Goal: Information Seeking & Learning: Learn about a topic

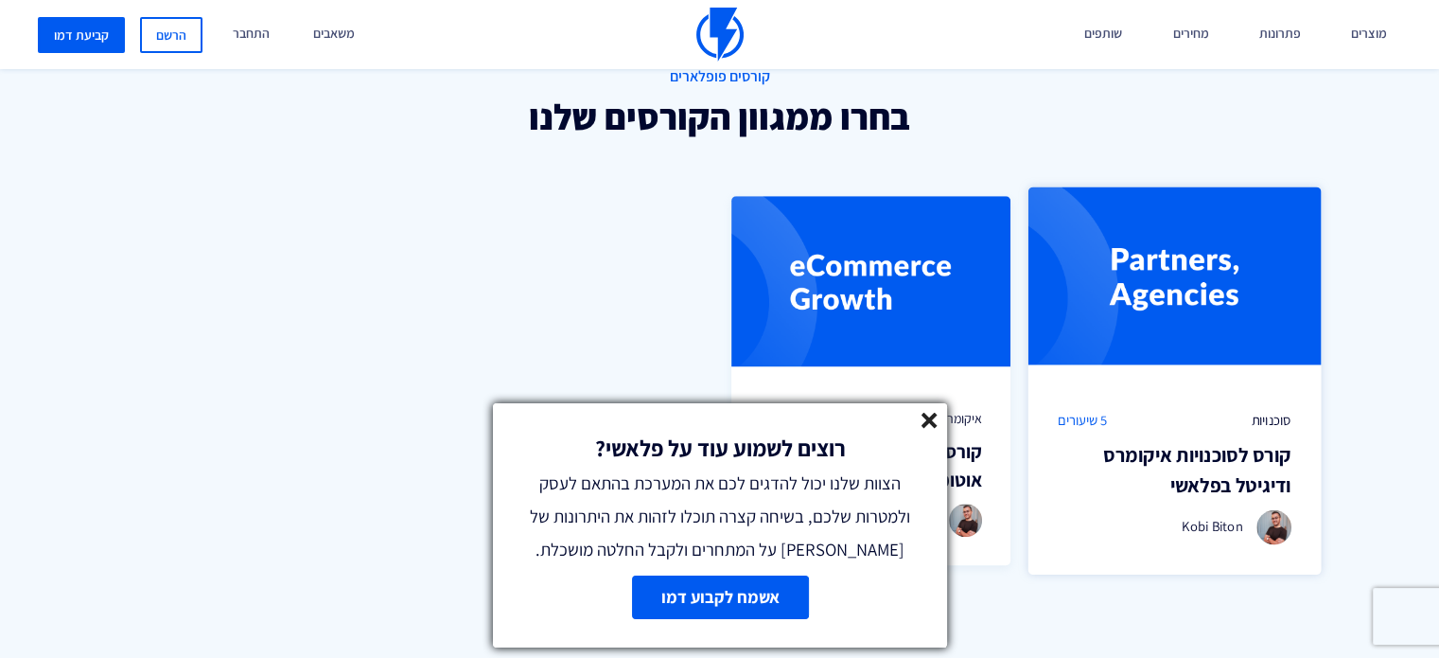
scroll to position [1325, 0]
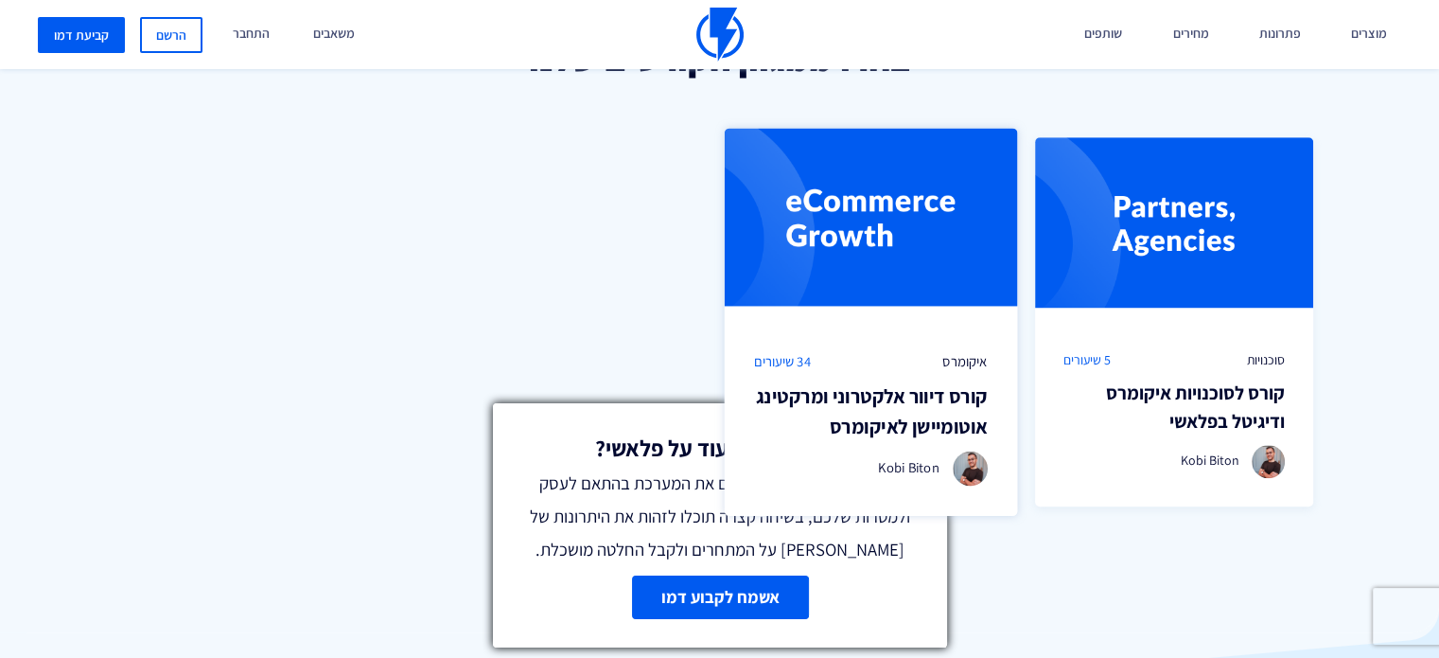
click at [961, 298] on img at bounding box center [871, 225] width 292 height 194
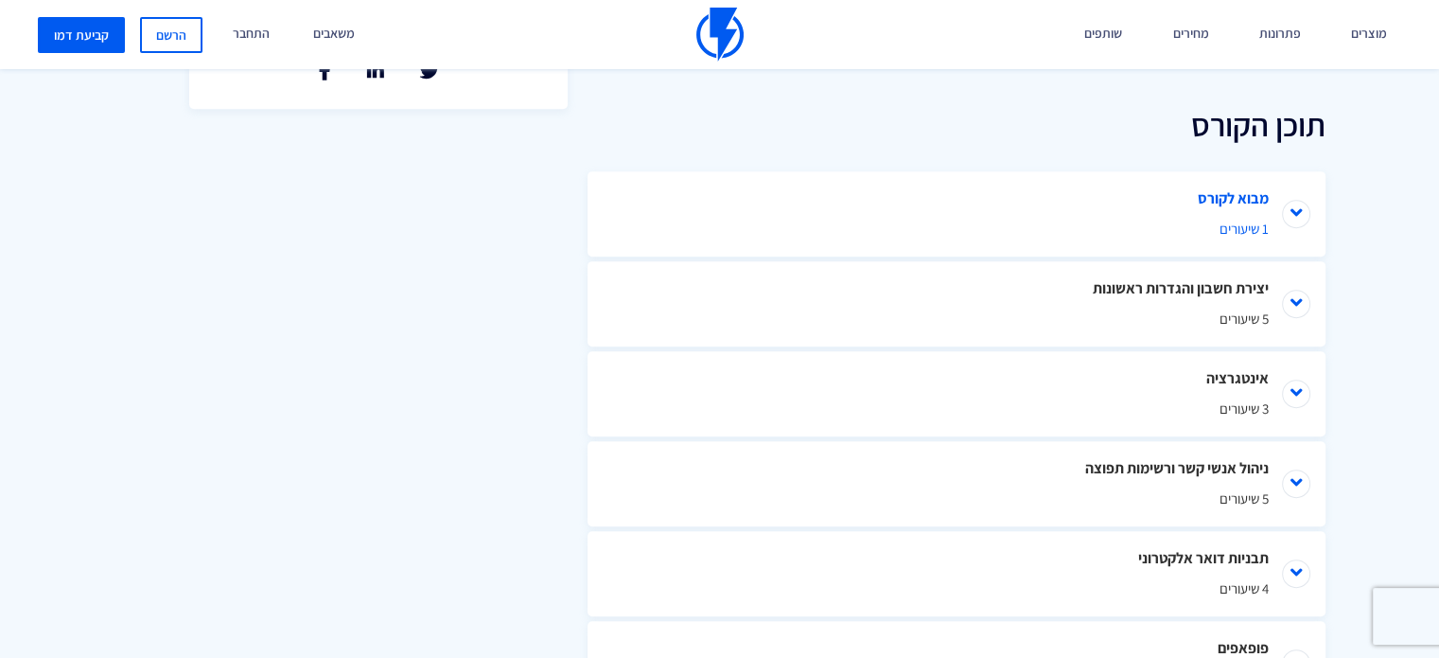
scroll to position [852, 0]
click at [1298, 295] on li "יצירת חשבון והגדרות ראשונות 5 שיעורים" at bounding box center [957, 304] width 738 height 85
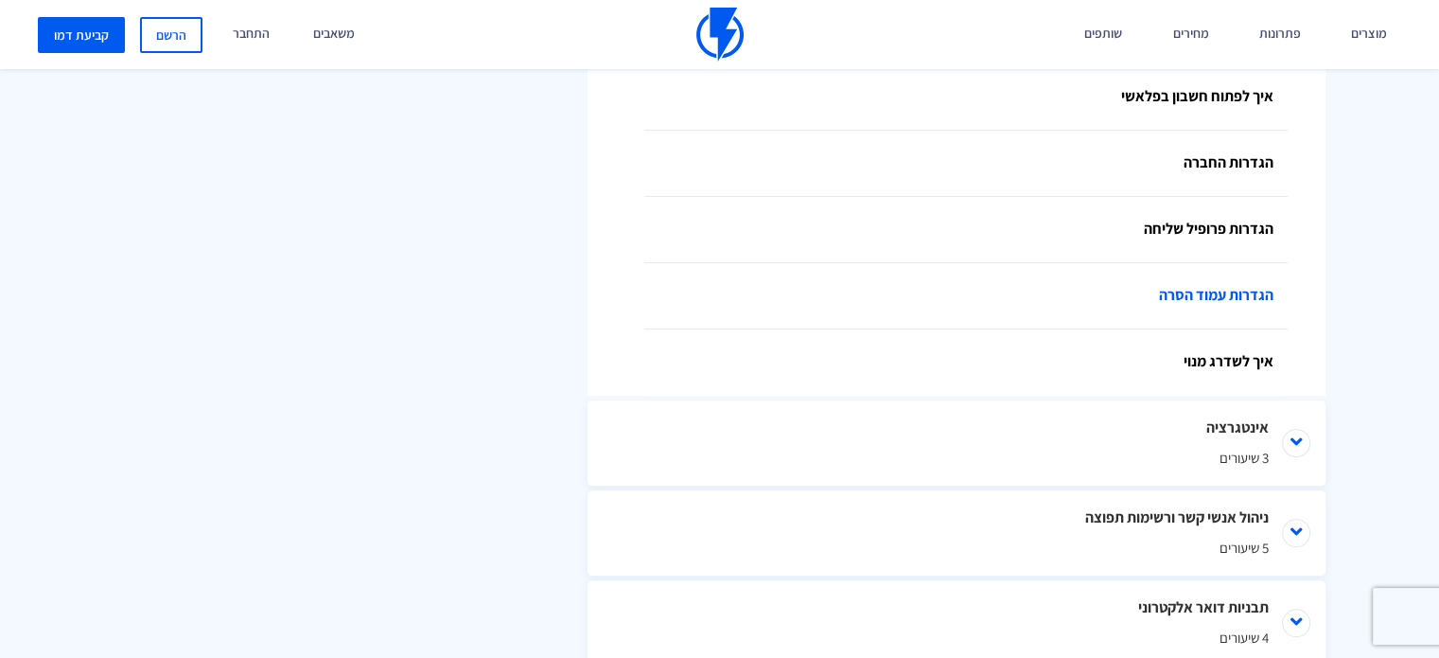
scroll to position [1135, 0]
click at [1293, 430] on li "אינטגרציה 3 שיעורים" at bounding box center [957, 441] width 738 height 85
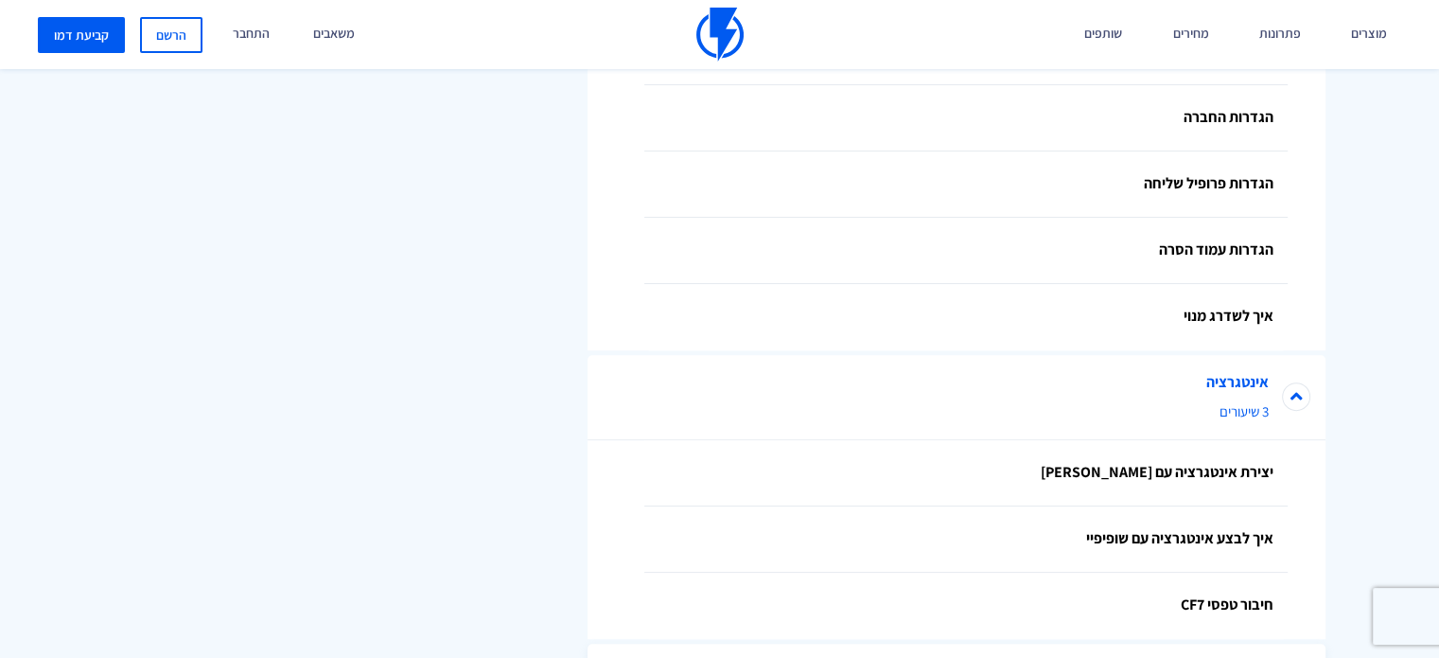
scroll to position [1325, 0]
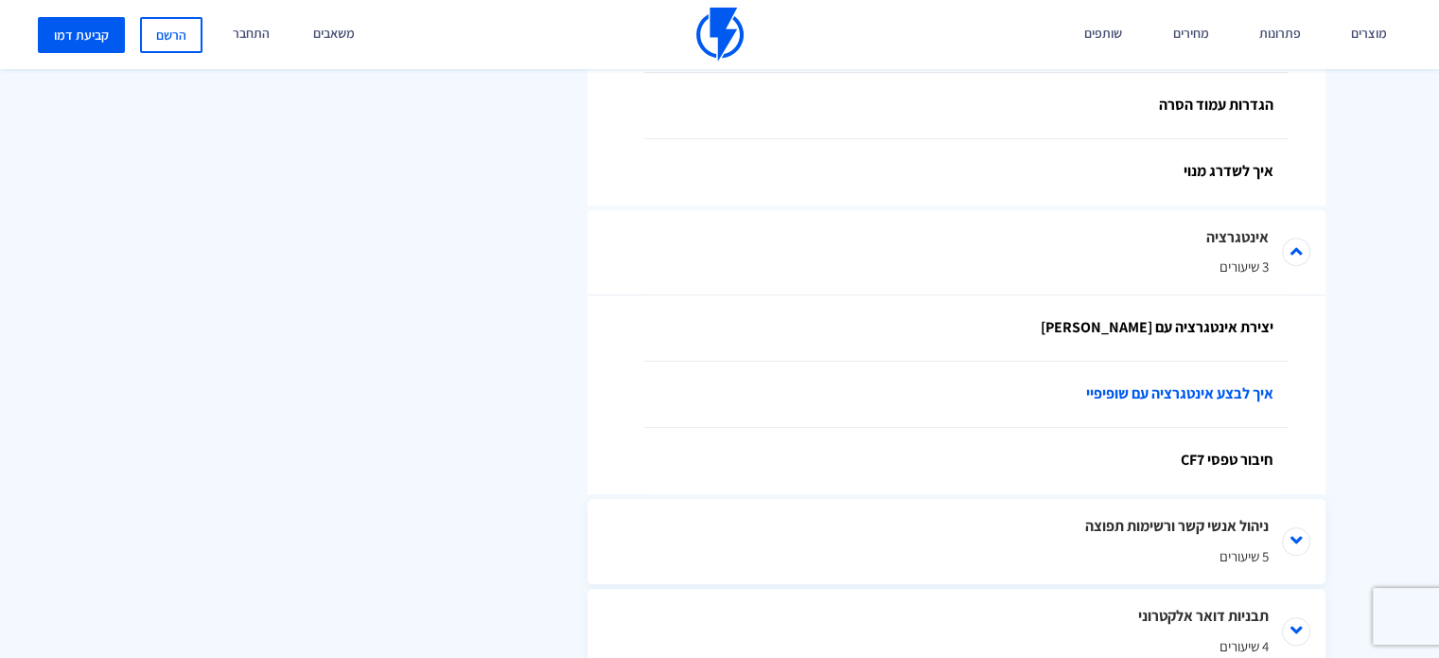
click at [1098, 394] on link "איך לבצע אינטגרציה עם שופיפיי" at bounding box center [965, 394] width 643 height 66
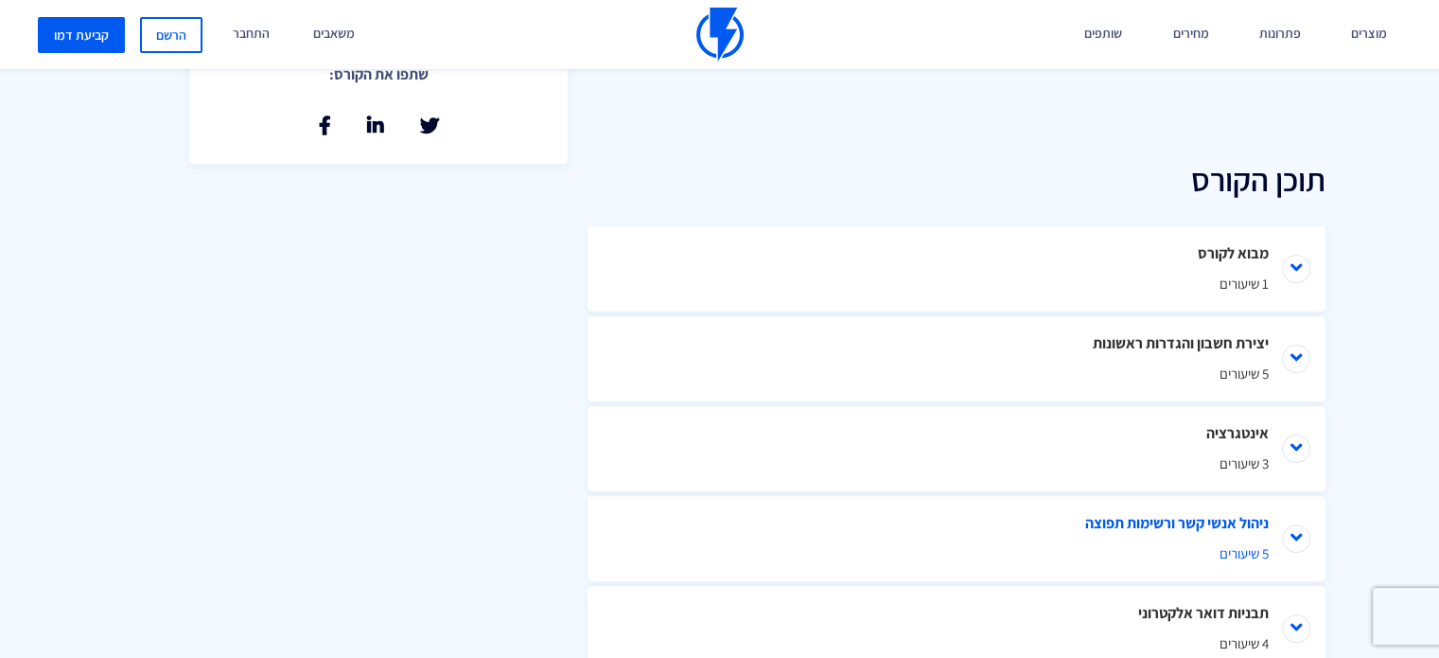
scroll to position [852, 0]
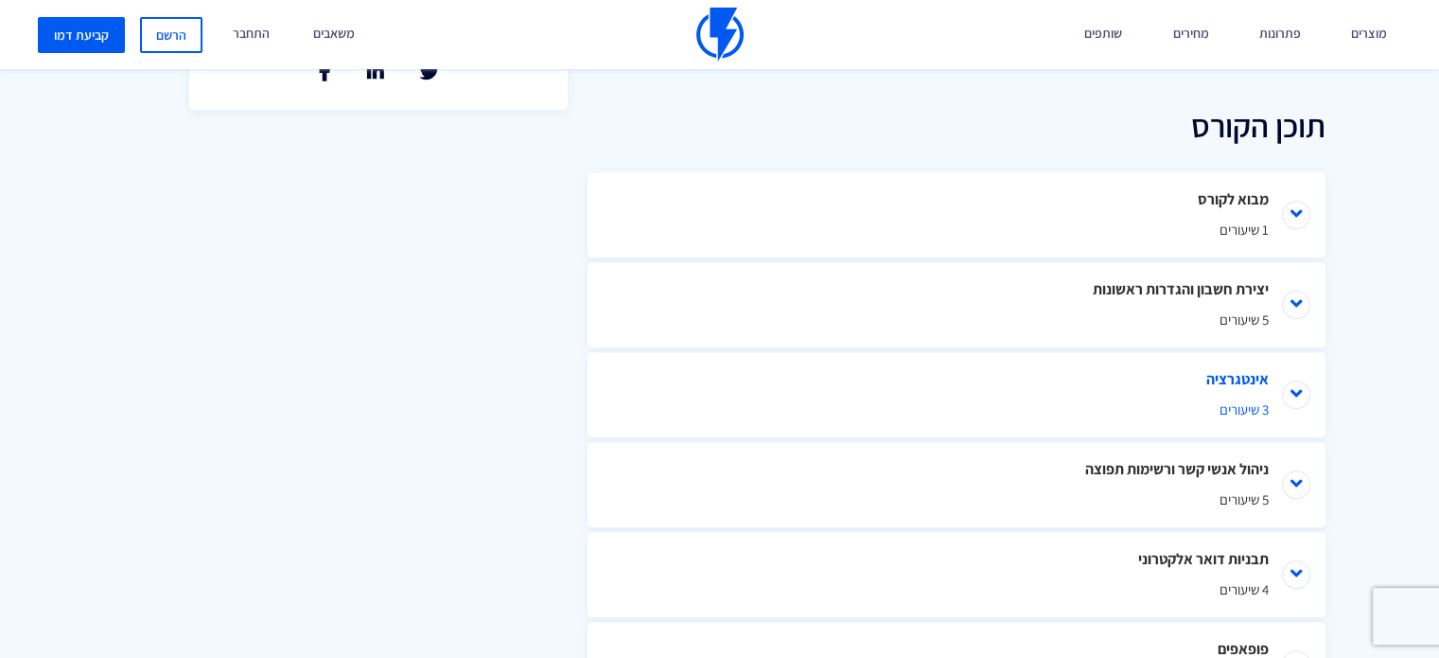
click at [1303, 389] on li "אינטגרציה 3 שיעורים" at bounding box center [957, 394] width 738 height 85
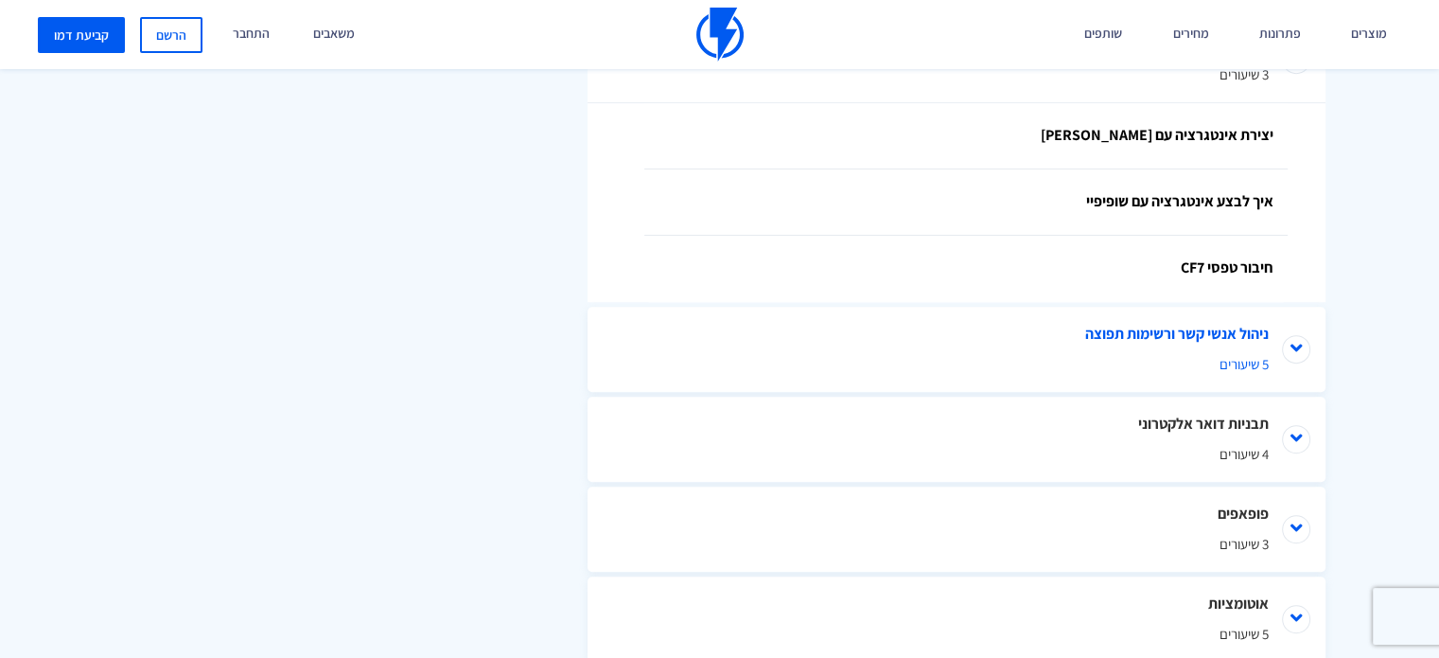
scroll to position [1230, 0]
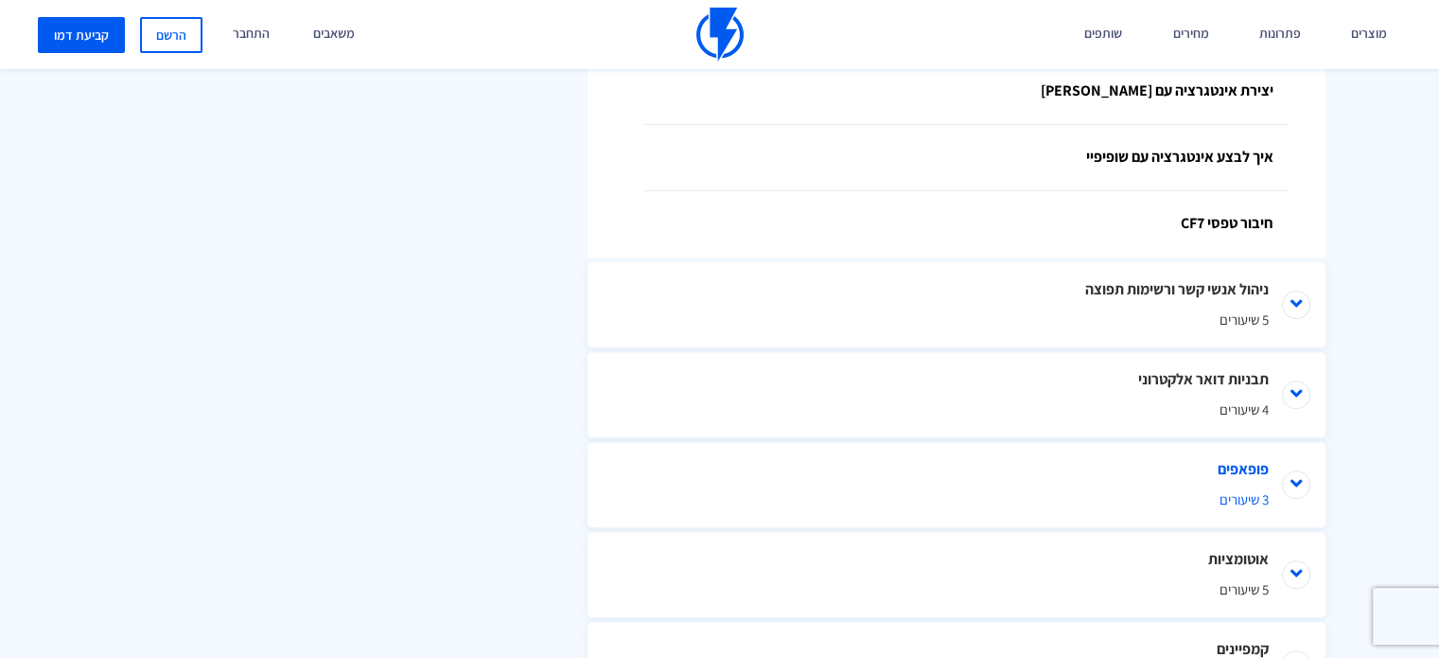
click at [1292, 504] on li "פופאפים 3 שיעורים" at bounding box center [957, 484] width 738 height 85
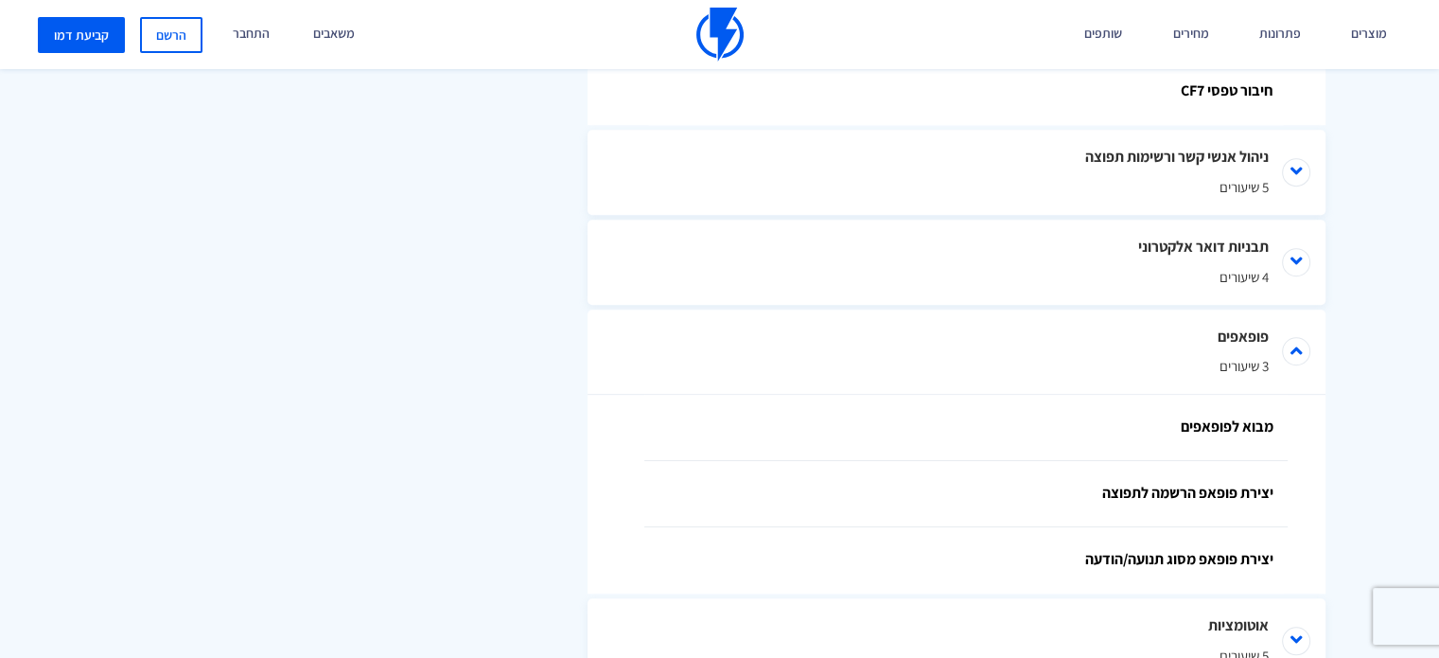
scroll to position [1419, 0]
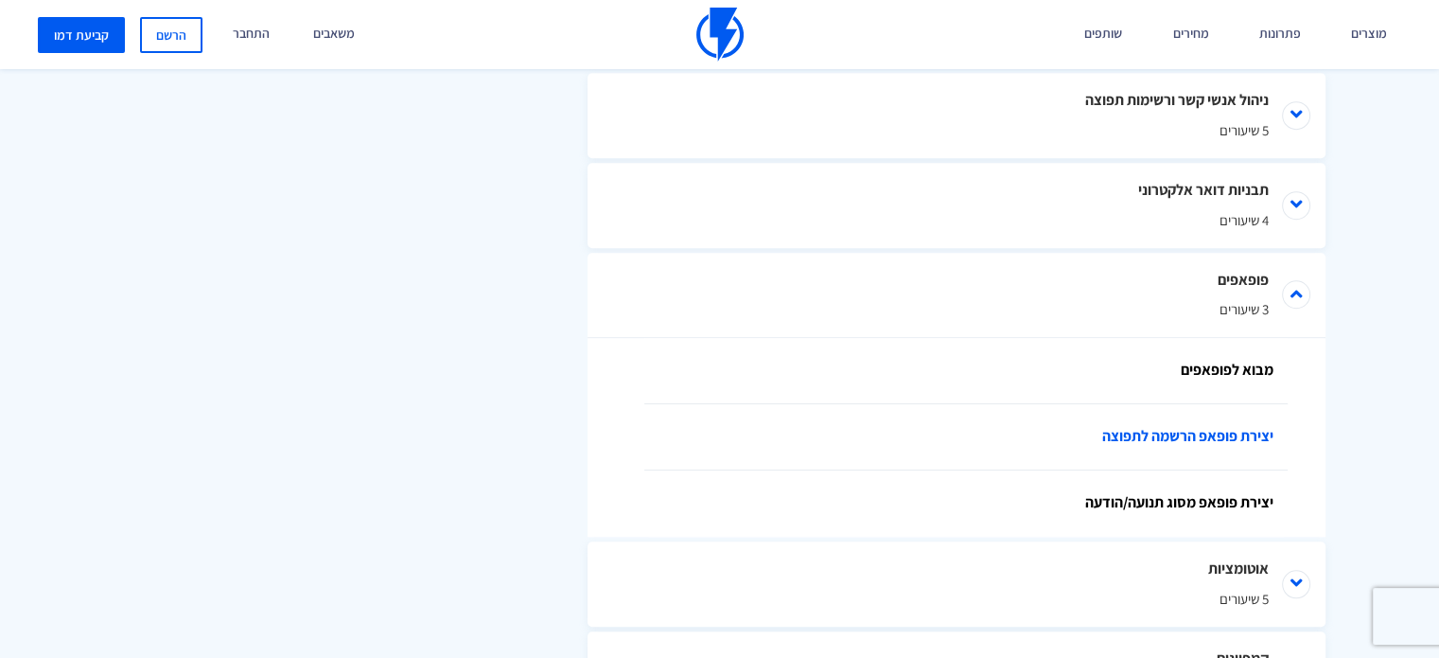
click at [1120, 436] on link "יצירת פופאפ הרשמה לתפוצה" at bounding box center [965, 437] width 643 height 66
